Goal: Information Seeking & Learning: Learn about a topic

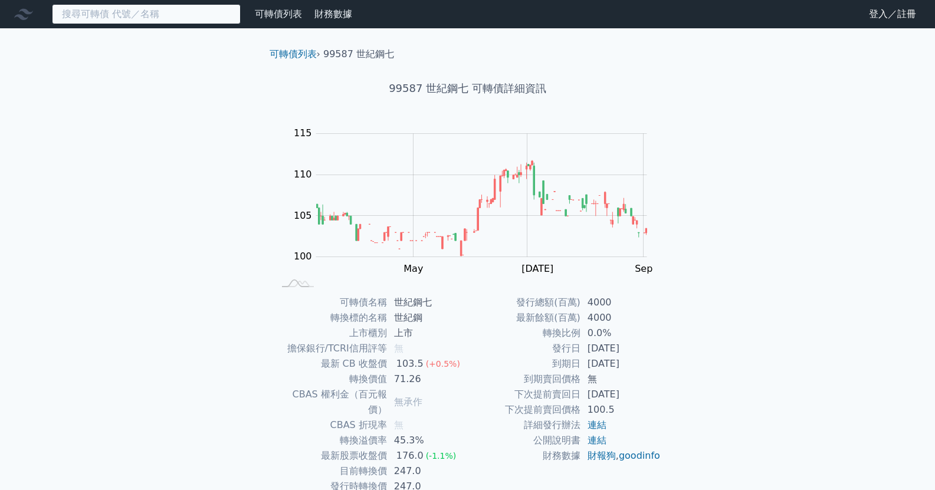
click at [140, 12] on input at bounding box center [146, 14] width 189 height 20
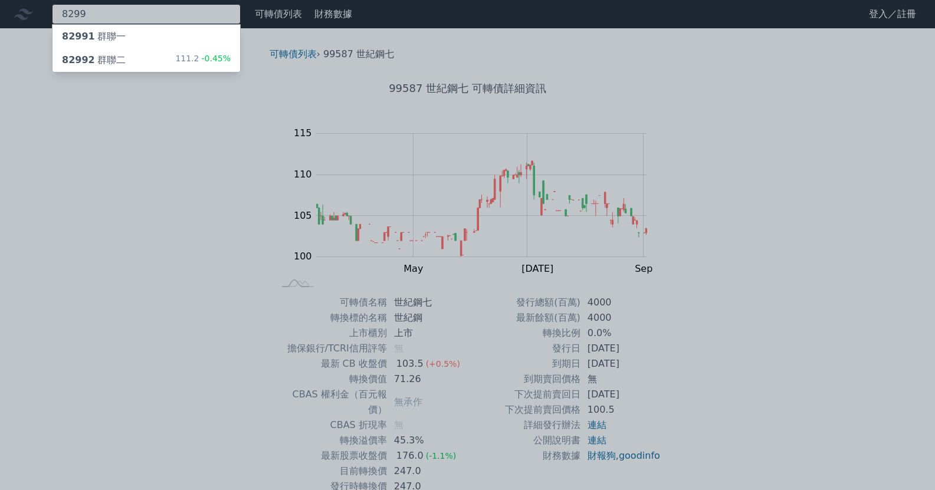
type input "8299"
click at [138, 28] on div "82991 群聯一" at bounding box center [147, 37] width 188 height 24
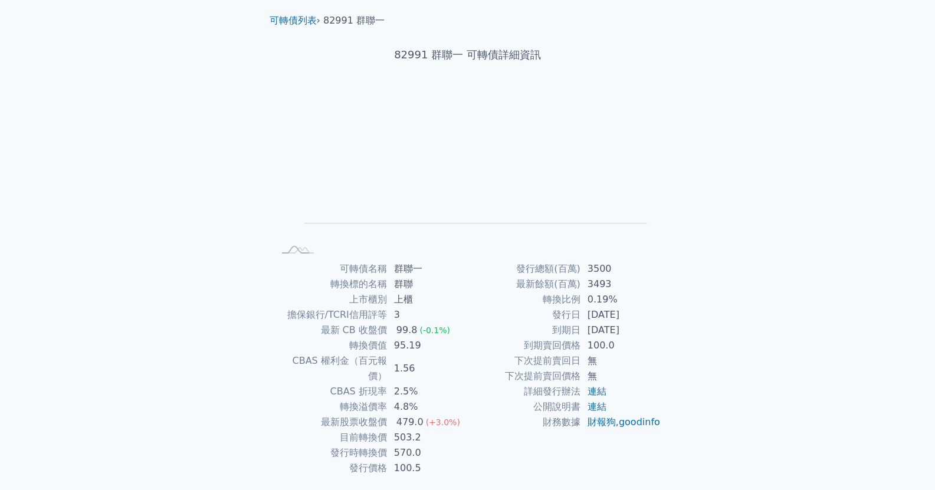
scroll to position [35, 0]
drag, startPoint x: 591, startPoint y: 316, endPoint x: 644, endPoint y: 320, distance: 53.3
click at [644, 320] on td "2021-12-17" at bounding box center [621, 313] width 81 height 15
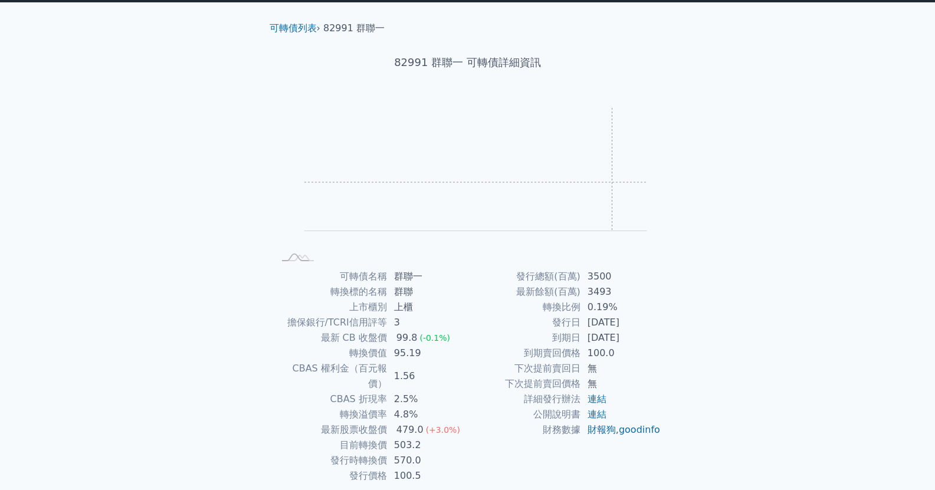
scroll to position [27, 0]
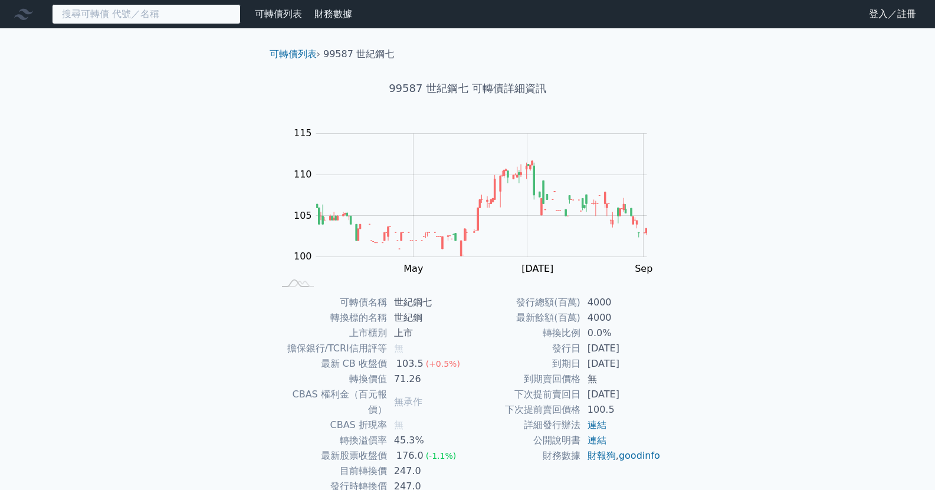
click at [193, 20] on input at bounding box center [146, 14] width 189 height 20
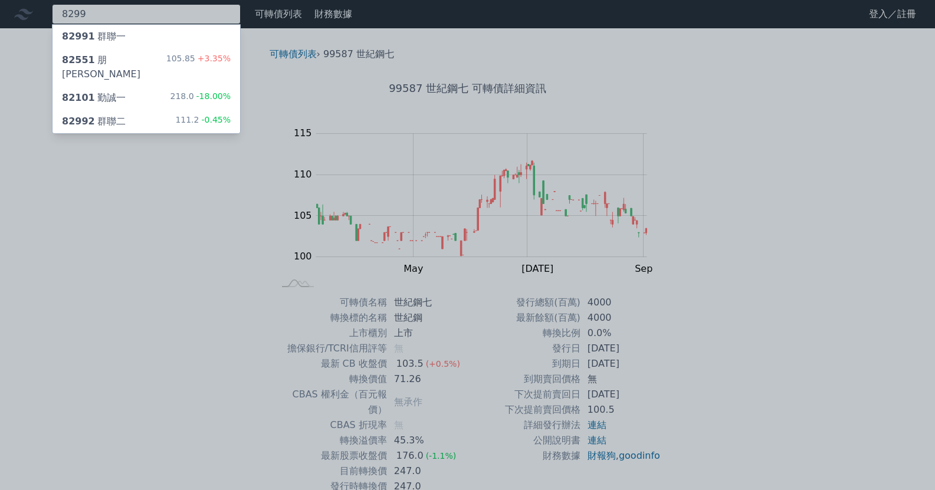
type input "8299"
click at [106, 114] on div "82992 群聯二" at bounding box center [94, 121] width 64 height 14
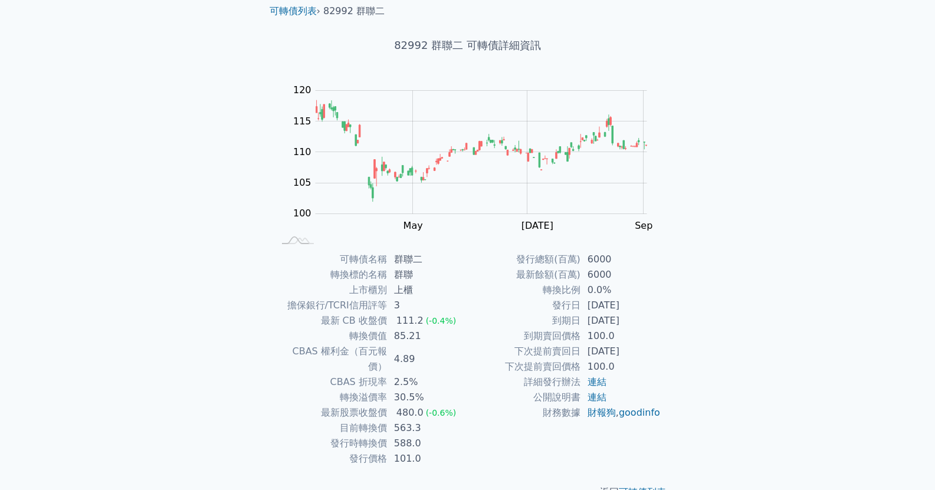
scroll to position [42, 0]
click at [412, 421] on td "563.3" at bounding box center [427, 428] width 81 height 15
drag, startPoint x: 420, startPoint y: 431, endPoint x: 392, endPoint y: 434, distance: 28.0
click at [392, 437] on td "588.0" at bounding box center [427, 444] width 81 height 15
click at [670, 116] on div "Zoom Out 100 90 95 100 105 110 115 120 125 L Mar May [DATE] Sep Nov 開: 111.15 高…" at bounding box center [467, 165] width 415 height 165
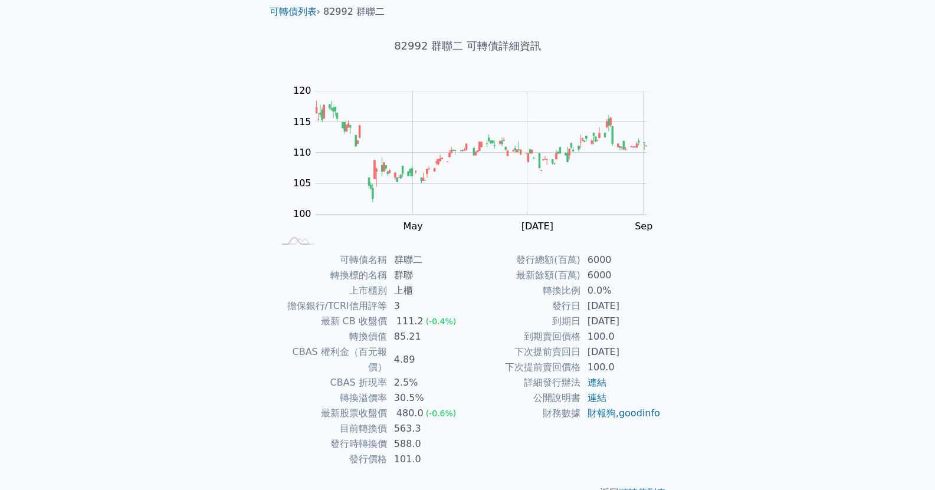
click at [439, 375] on td "2.5%" at bounding box center [427, 382] width 81 height 15
